Goal: Communication & Community: Share content

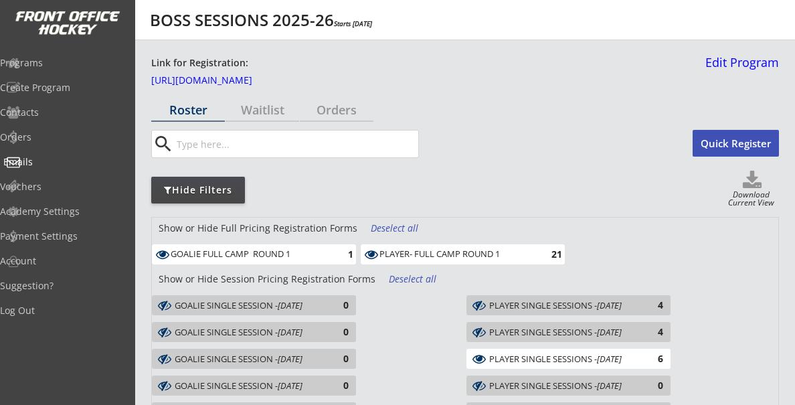
click at [49, 163] on div "Emails" at bounding box center [63, 161] width 120 height 9
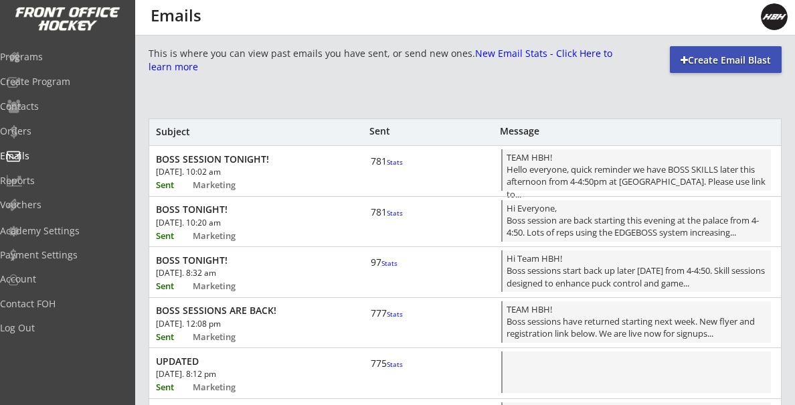
click at [720, 57] on div "Create Email Blast" at bounding box center [726, 60] width 112 height 13
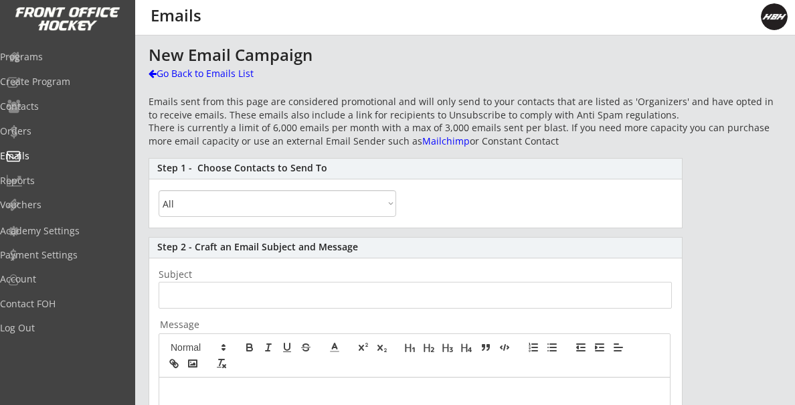
click at [215, 207] on select "All By Specific Programs Within Birth Year Range" at bounding box center [277, 203] width 237 height 27
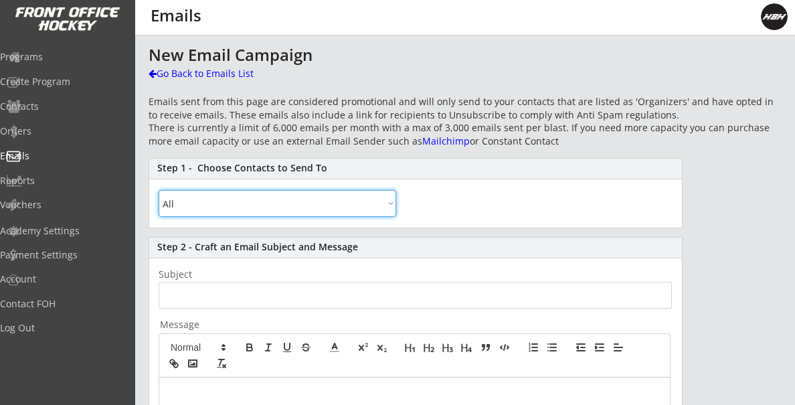
select select ""By Specific Programs""
click at [159, 190] on select "All By Specific Programs Within Birth Year Range" at bounding box center [277, 203] width 237 height 27
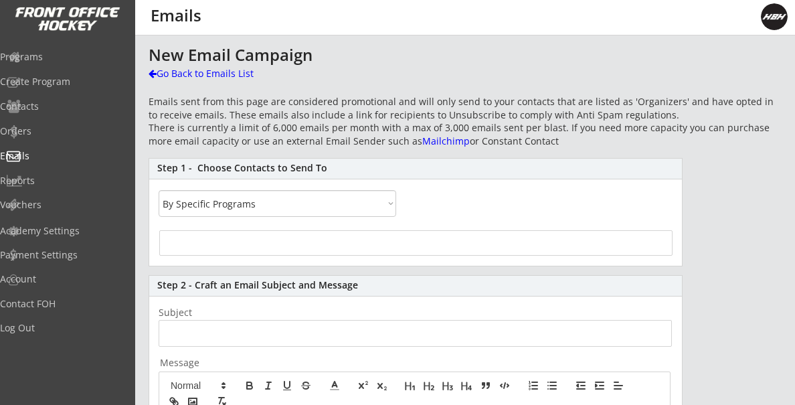
select select
click at [209, 243] on input "search" at bounding box center [415, 241] width 505 height 13
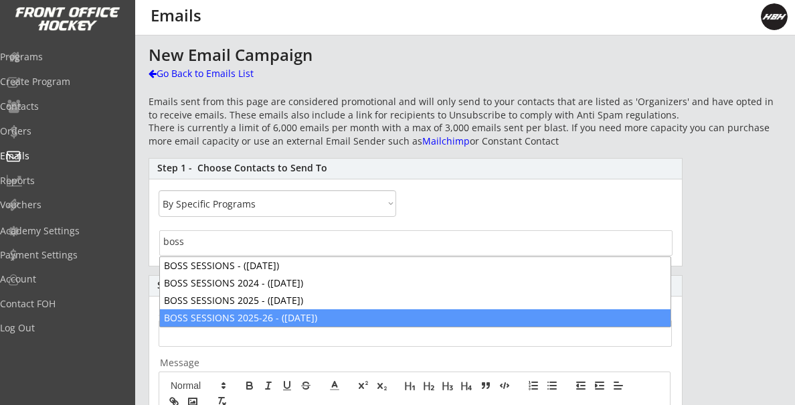
type input "boss"
select select "1348695171700984260__LOOKUP__1757519419924x632785322118479900"
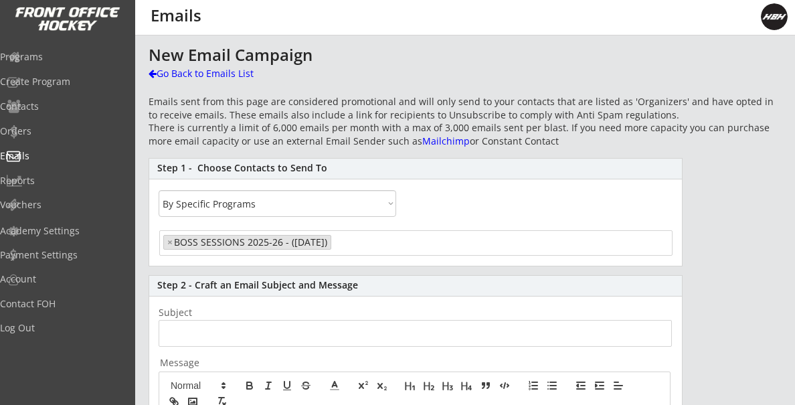
scroll to position [182, 0]
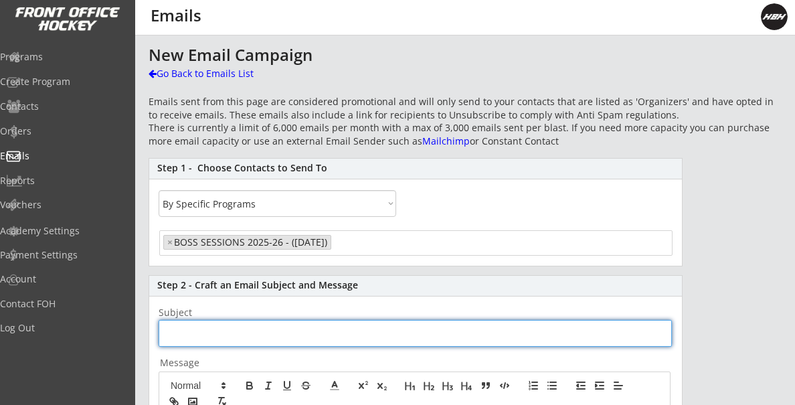
click at [196, 339] on input "input" at bounding box center [415, 333] width 513 height 27
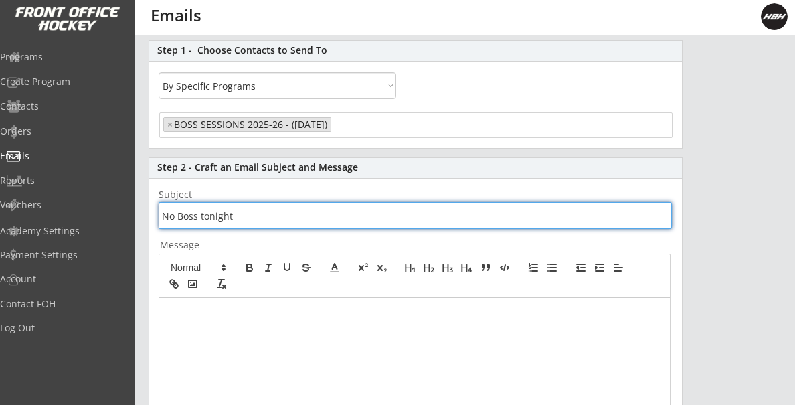
type input "No Boss tonight"
click at [203, 318] on p at bounding box center [414, 312] width 490 height 12
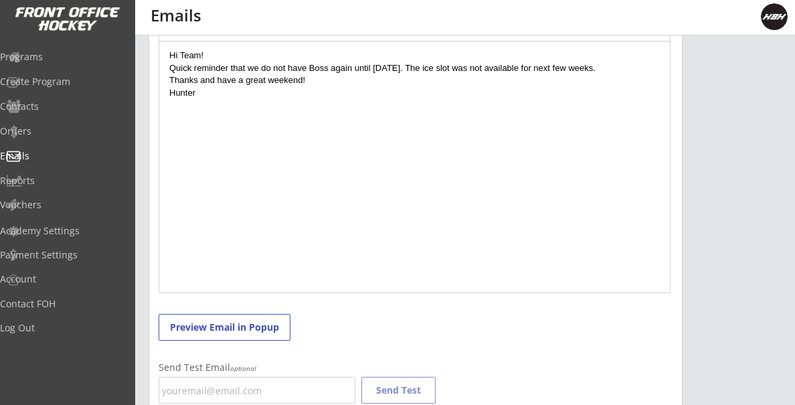
scroll to position [464, 0]
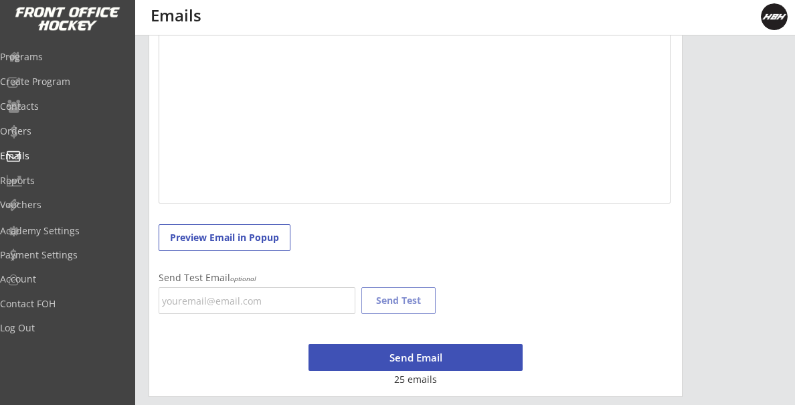
click at [413, 358] on button "Send Email" at bounding box center [415, 357] width 214 height 27
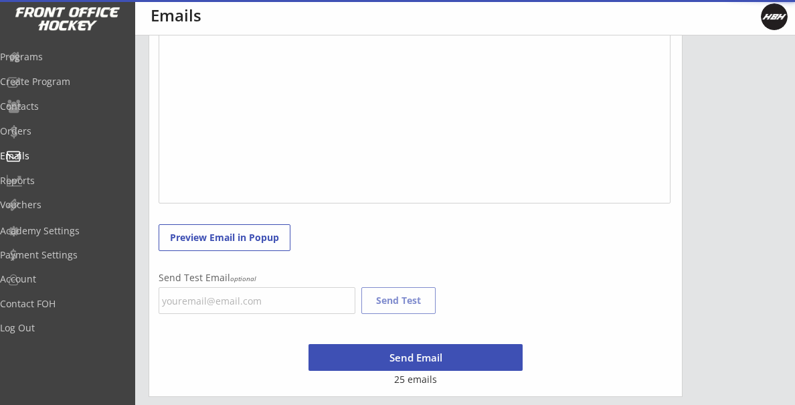
scroll to position [778, 0]
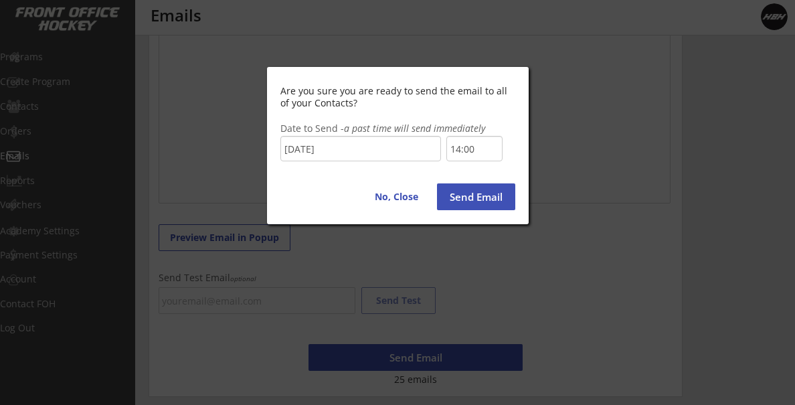
click at [476, 147] on input "14:00" at bounding box center [474, 148] width 56 height 25
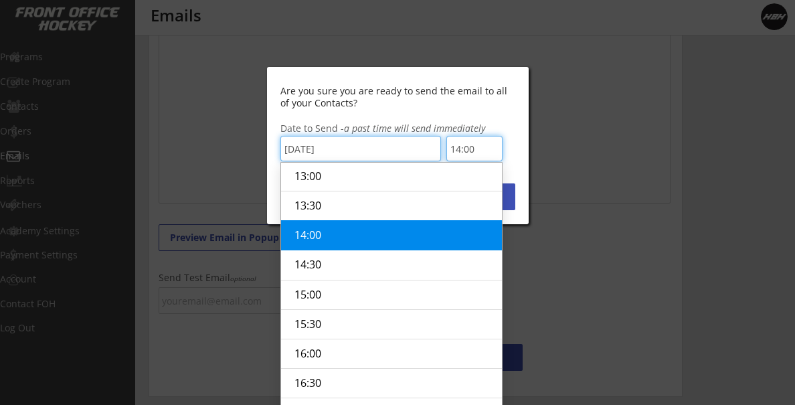
scroll to position [488, 0]
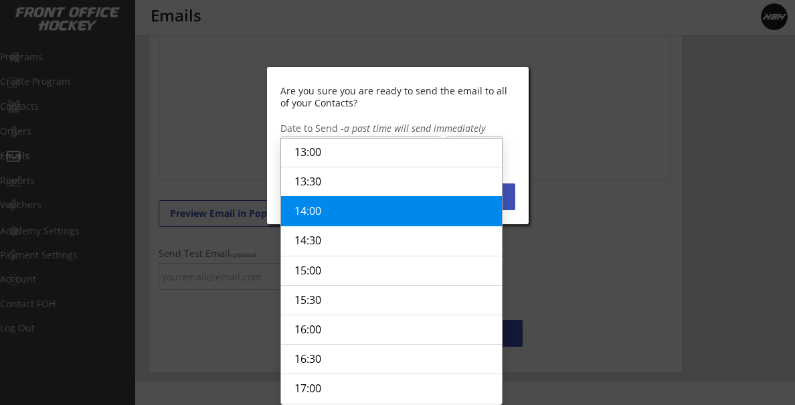
click at [517, 160] on div "Are you sure you are ready to send the email to all of your Contacts? Date to S…" at bounding box center [398, 145] width 262 height 157
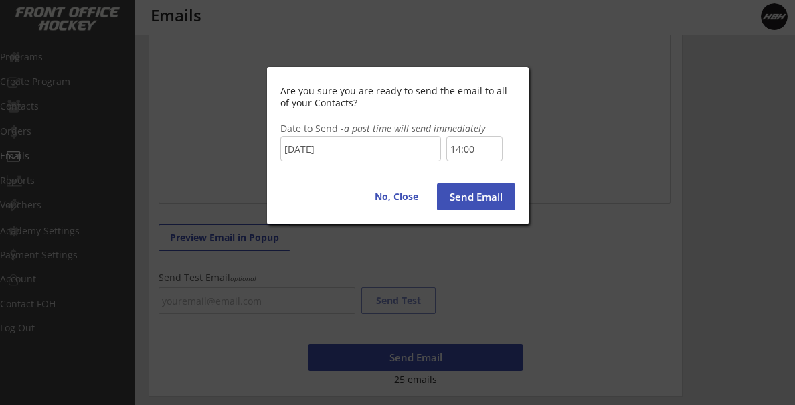
scroll to position [464, 0]
click at [472, 198] on button "Send Email" at bounding box center [476, 196] width 78 height 27
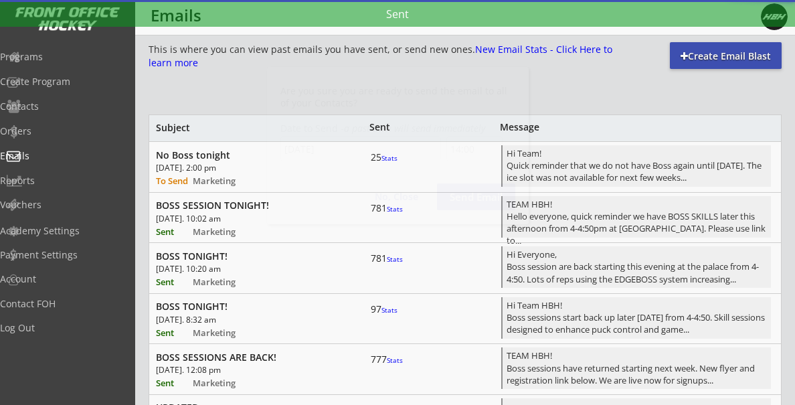
scroll to position [0, 0]
